Goal: Use online tool/utility

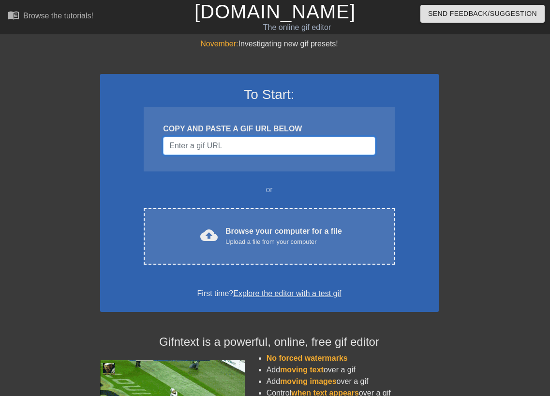
click at [262, 146] on input "Username" at bounding box center [269, 146] width 212 height 18
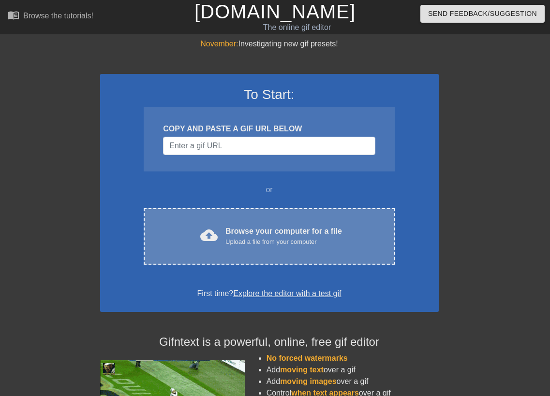
click at [304, 240] on div "Upload a file from your computer" at bounding box center [283, 242] width 117 height 10
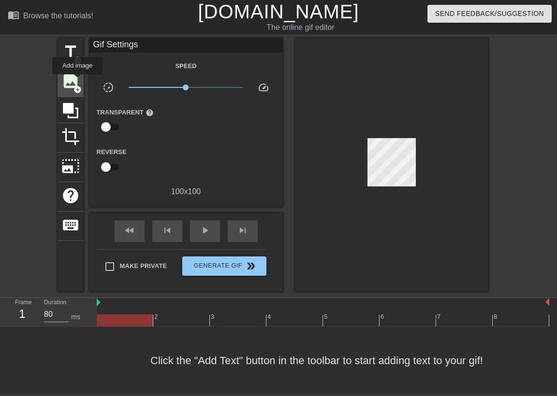
click at [78, 81] on span "image" at bounding box center [70, 81] width 18 height 18
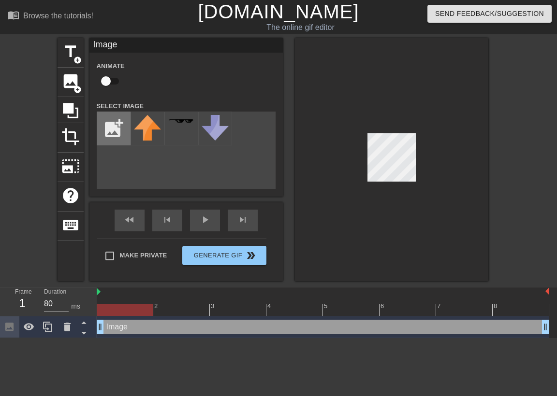
click at [118, 128] on input "file" at bounding box center [113, 128] width 33 height 33
type input "C:\fakepath\pixilart-drawing (4).png"
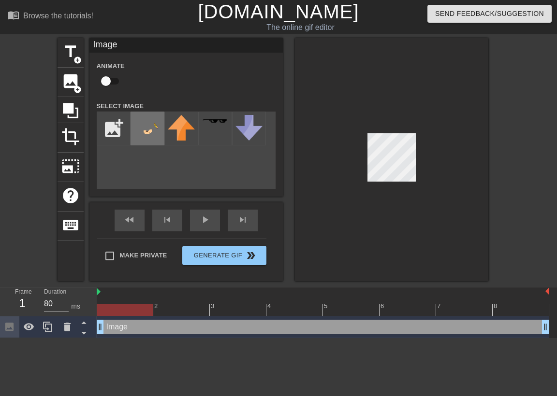
click at [155, 126] on img at bounding box center [147, 128] width 27 height 27
click at [359, 141] on div at bounding box center [391, 159] width 193 height 243
click at [416, 182] on div at bounding box center [391, 159] width 193 height 243
click at [164, 338] on html "menu_book Browse the tutorials! [DOMAIN_NAME] The online gif editor Send Feedba…" at bounding box center [278, 169] width 557 height 338
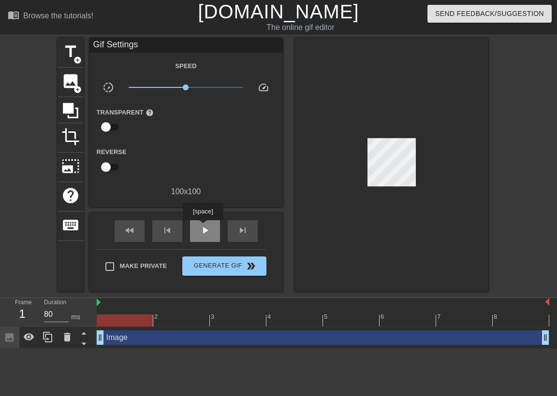
click at [204, 228] on span "play_arrow" at bounding box center [205, 231] width 12 height 12
click at [204, 228] on span "pause" at bounding box center [205, 231] width 12 height 12
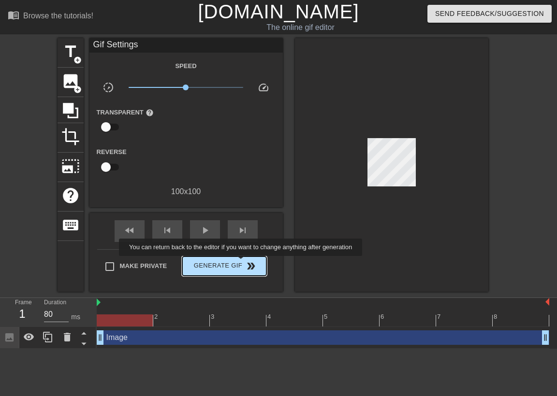
click at [247, 263] on span "double_arrow" at bounding box center [251, 267] width 12 height 12
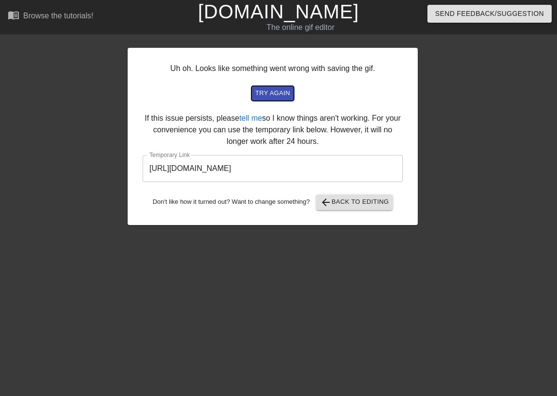
click at [267, 93] on span "try again" at bounding box center [272, 93] width 35 height 11
click at [304, 166] on input "[URL][DOMAIN_NAME]" at bounding box center [273, 168] width 260 height 27
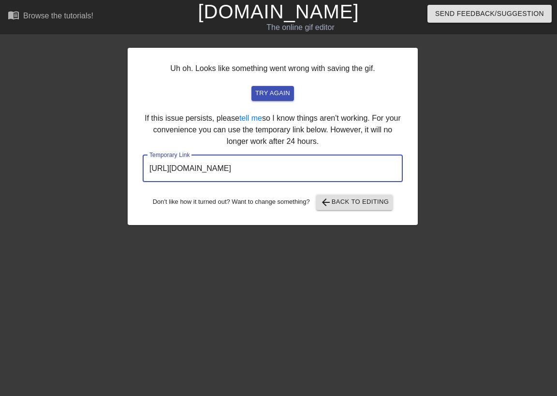
click at [304, 166] on input "[URL][DOMAIN_NAME]" at bounding box center [273, 168] width 260 height 27
